Goal: Task Accomplishment & Management: Manage account settings

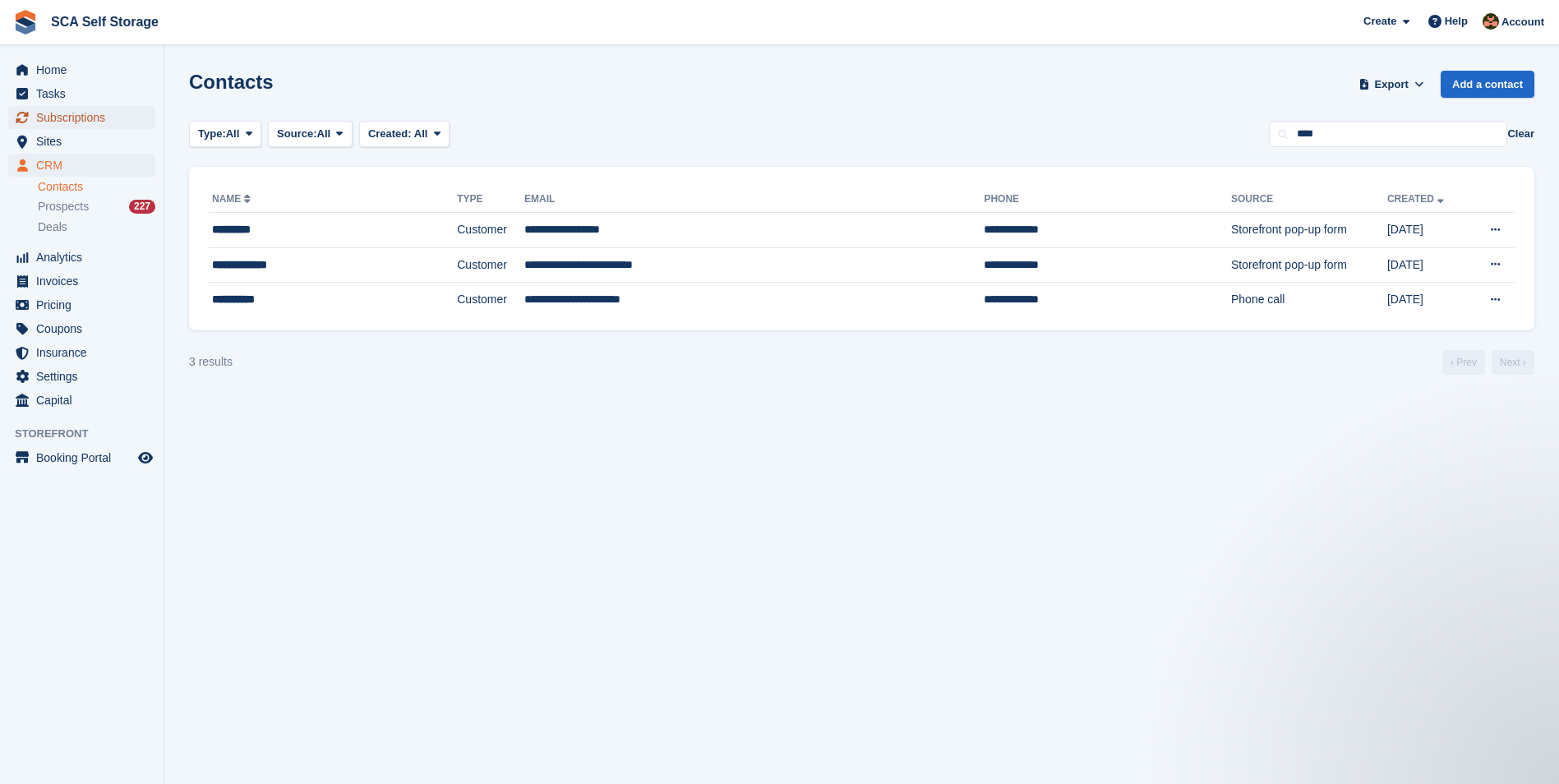
click at [95, 116] on span "Subscriptions" at bounding box center [85, 117] width 99 height 23
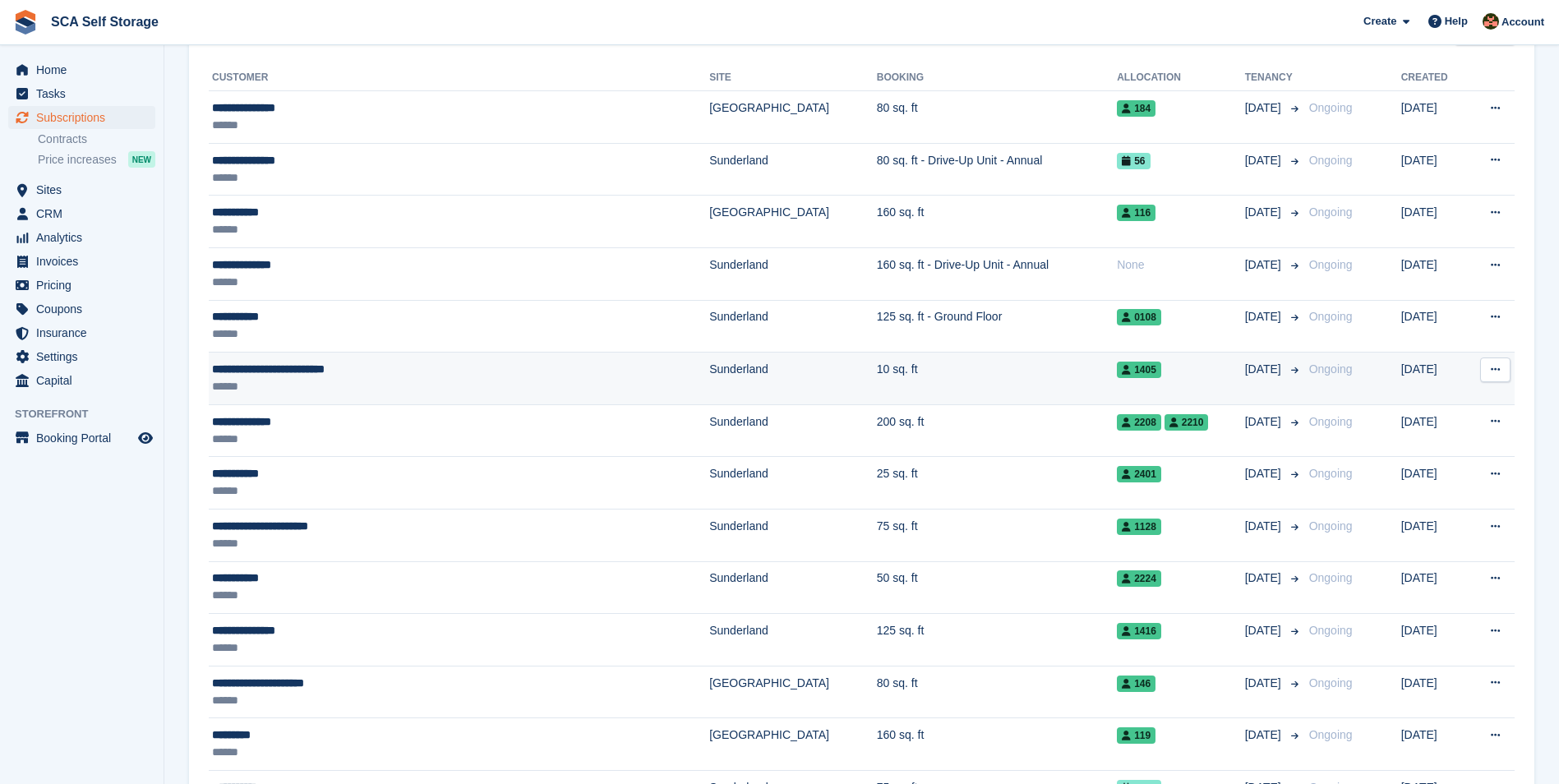
scroll to position [370, 0]
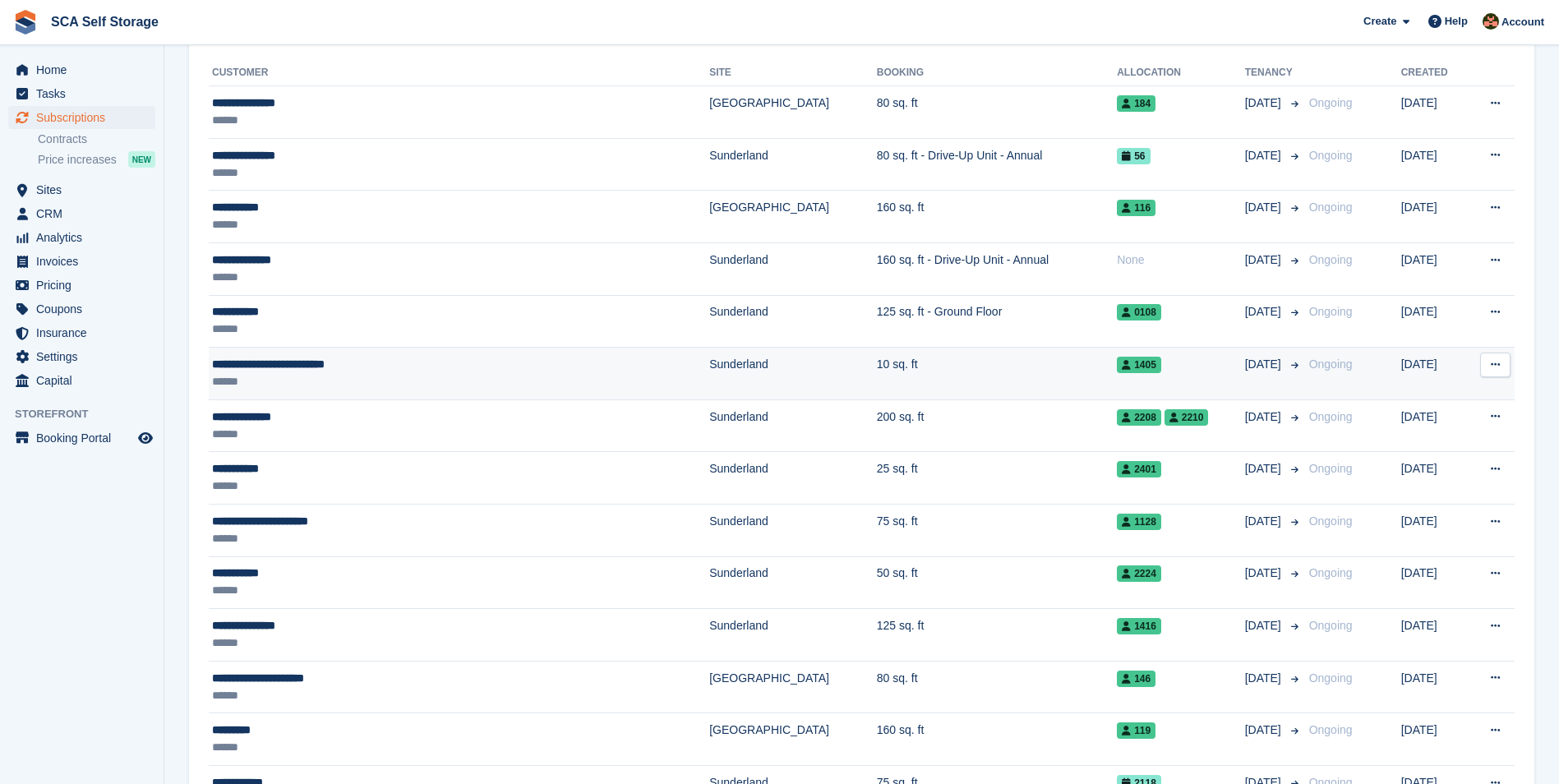
click at [474, 373] on div "******" at bounding box center [390, 381] width 355 height 17
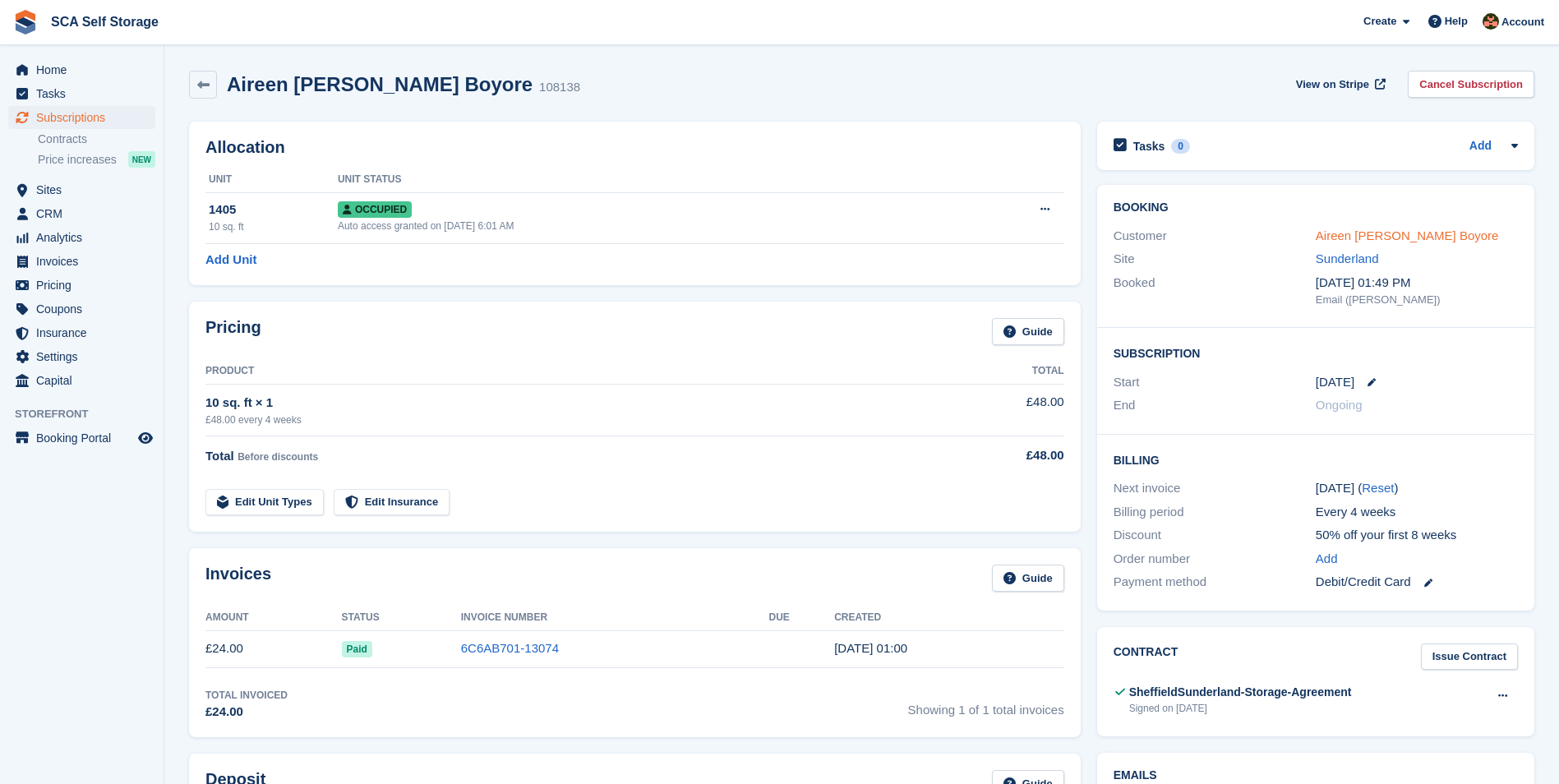
click at [1339, 242] on link "Aireen [PERSON_NAME] Boyore" at bounding box center [1407, 235] width 183 height 14
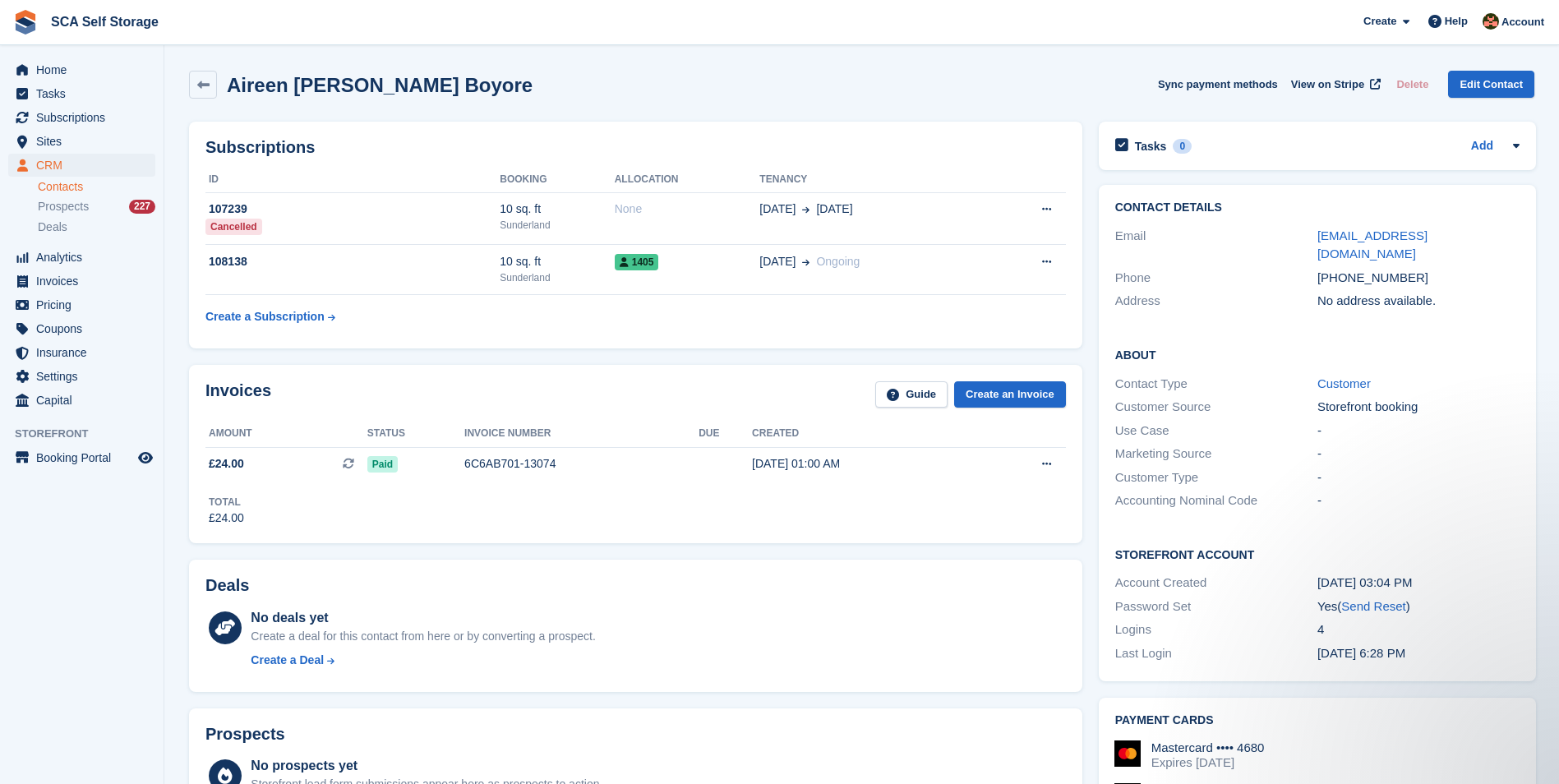
click at [233, 83] on h2 "Aireen Grace Cabello Boyore" at bounding box center [379, 85] width 306 height 22
click at [104, 70] on span "Home" at bounding box center [85, 69] width 99 height 23
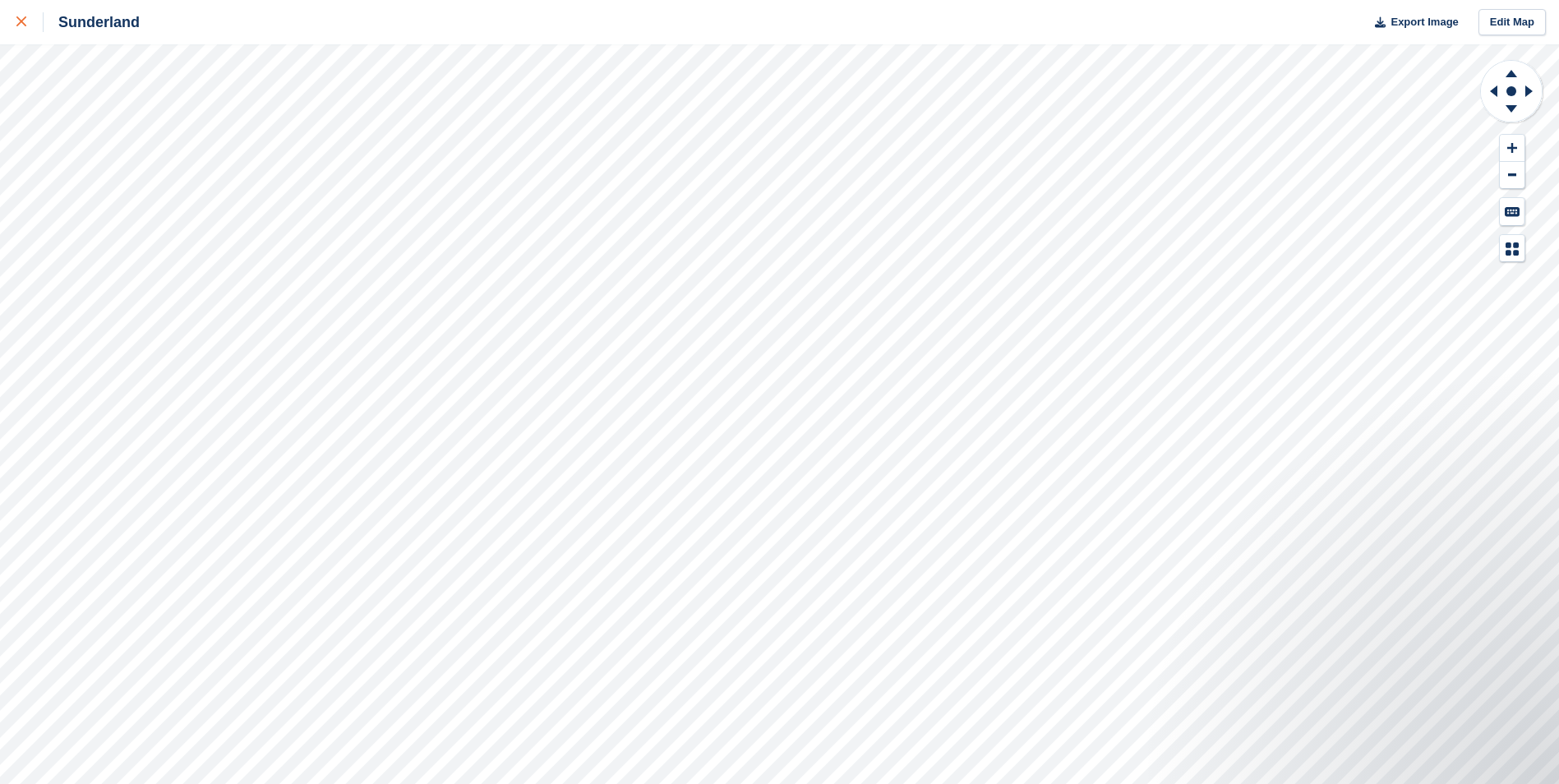
drag, startPoint x: 22, startPoint y: 29, endPoint x: 32, endPoint y: 24, distance: 11.2
click at [22, 29] on div at bounding box center [30, 22] width 27 height 19
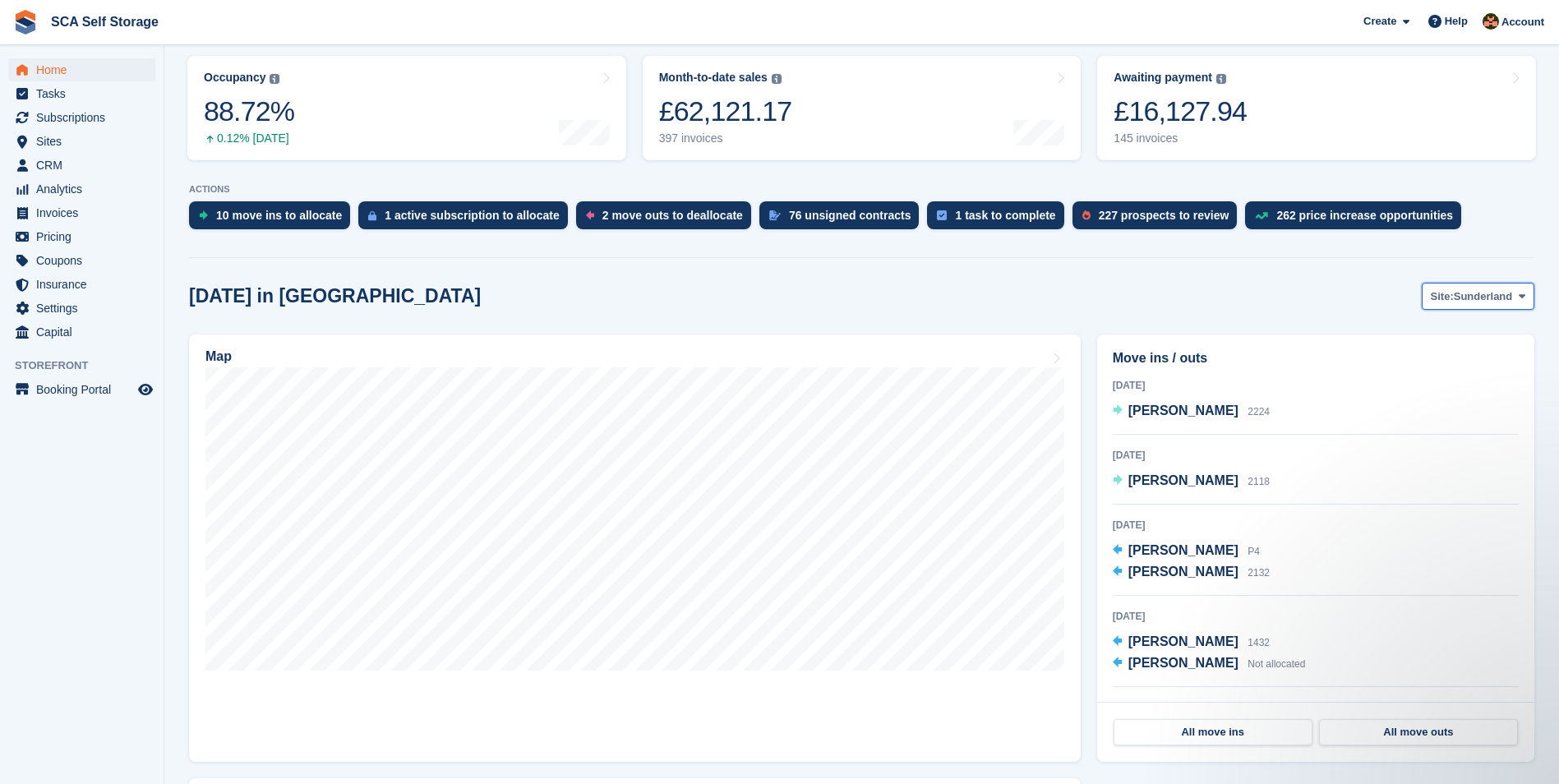
click at [1437, 307] on button "Site: Sunderland" at bounding box center [1477, 297] width 112 height 27
click at [1429, 357] on link "[GEOGRAPHIC_DATA]" at bounding box center [1453, 364] width 148 height 30
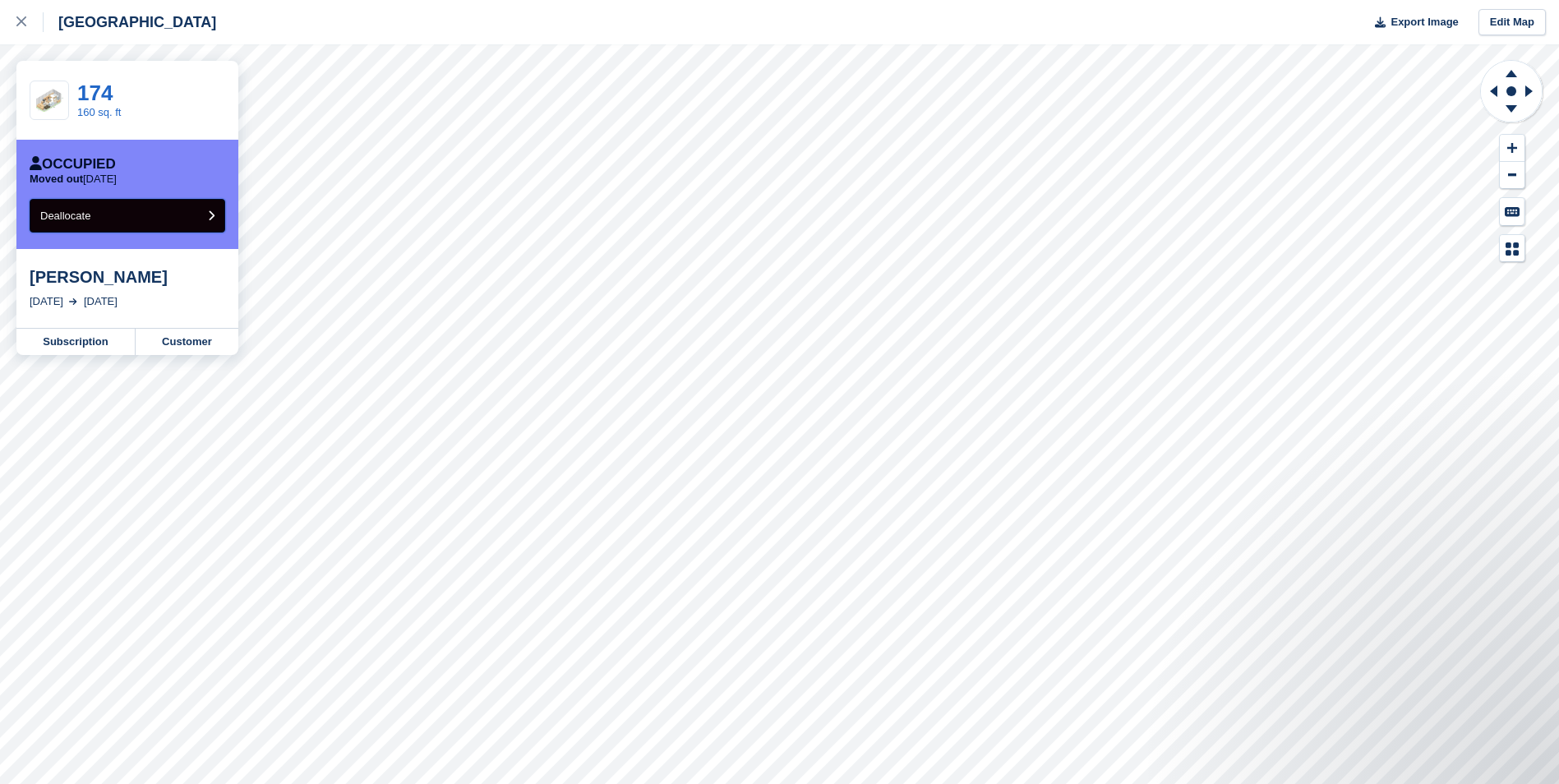
click at [199, 220] on button "Deallocate" at bounding box center [127, 215] width 195 height 34
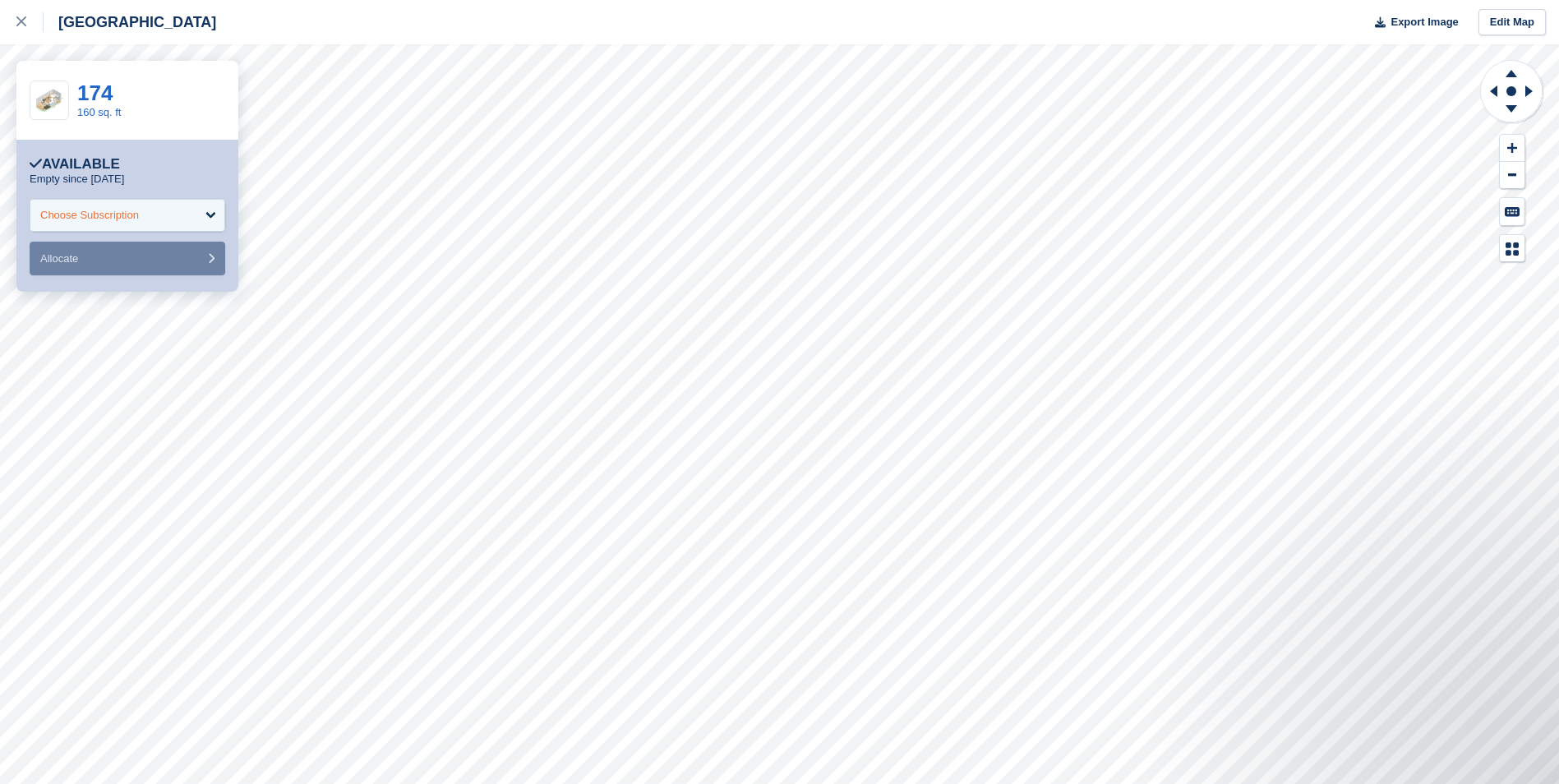
click at [122, 207] on div "Choose Subscription" at bounding box center [90, 215] width 99 height 16
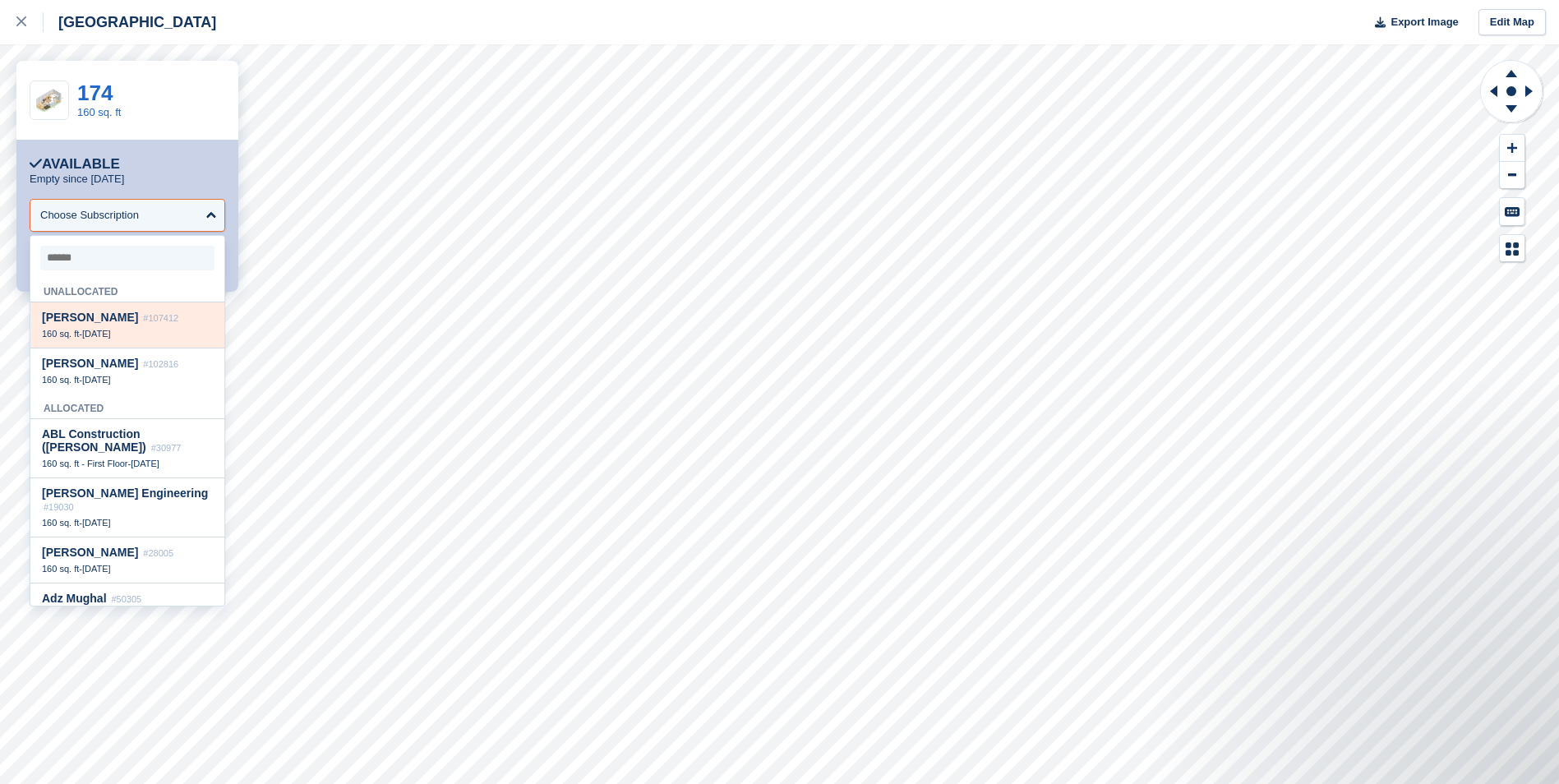
click at [115, 335] on div "160 sq. ft - 20 Sep" at bounding box center [128, 334] width 171 height 12
select select "******"
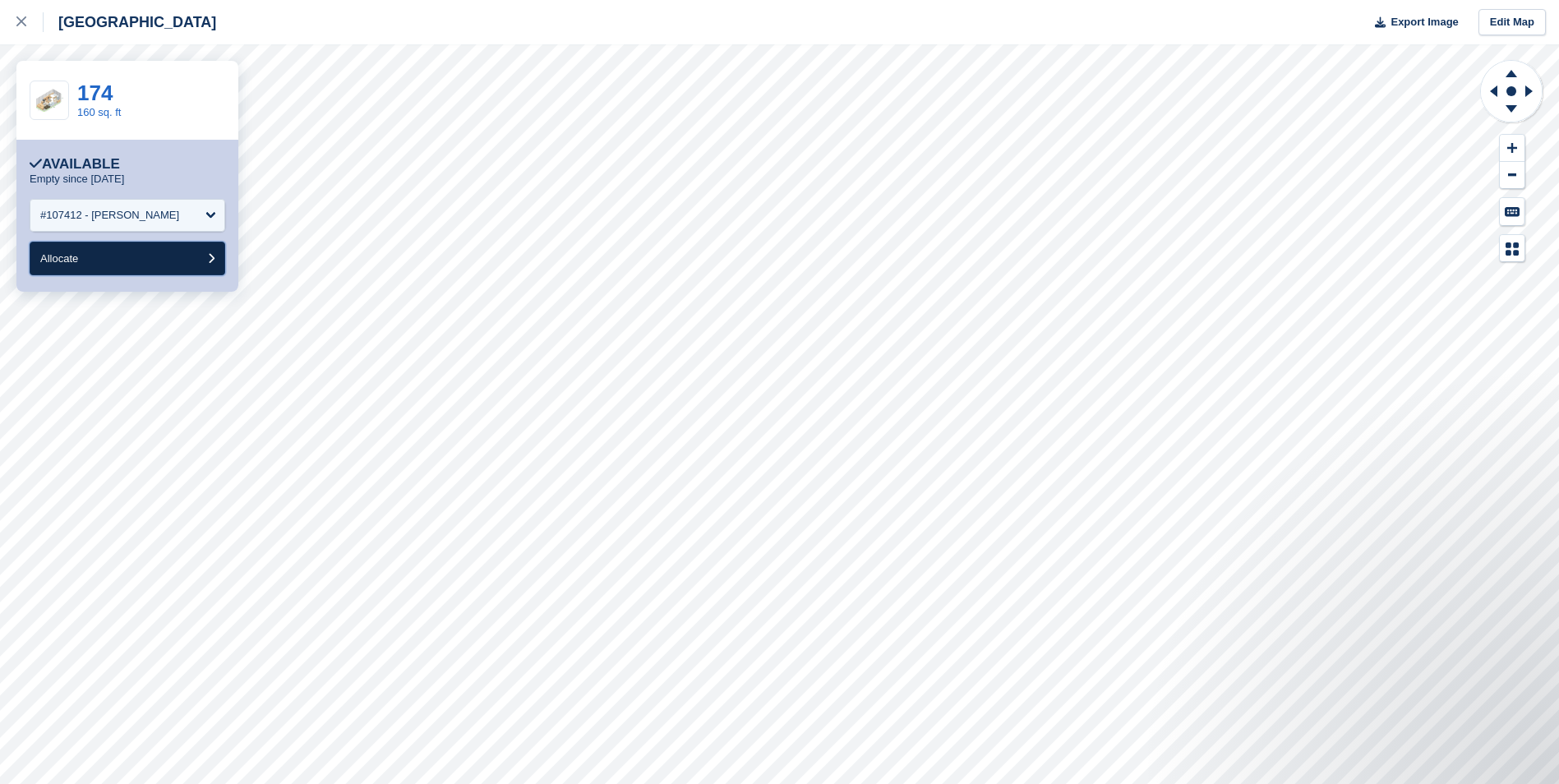
click at [109, 253] on button "Allocate" at bounding box center [127, 259] width 195 height 34
